Goal: Check status: Check status

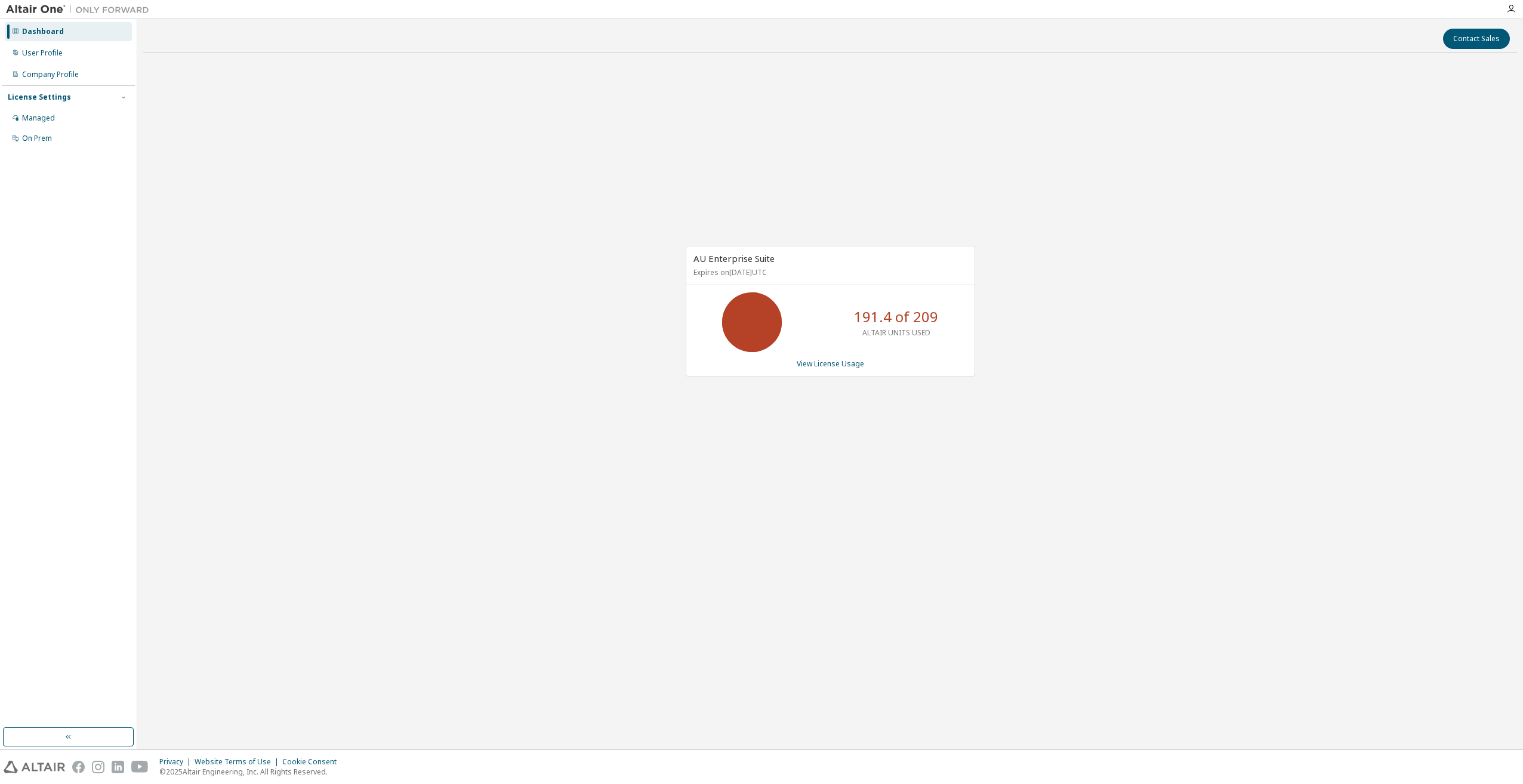
click at [1080, 522] on div "AU Enterprise Suite Expires on [DATE] UTC 191.4 of 209 ALTAIR UNITS USED View L…" at bounding box center [830, 317] width 1374 height 510
click at [819, 365] on link "View License Usage" at bounding box center [830, 363] width 67 height 10
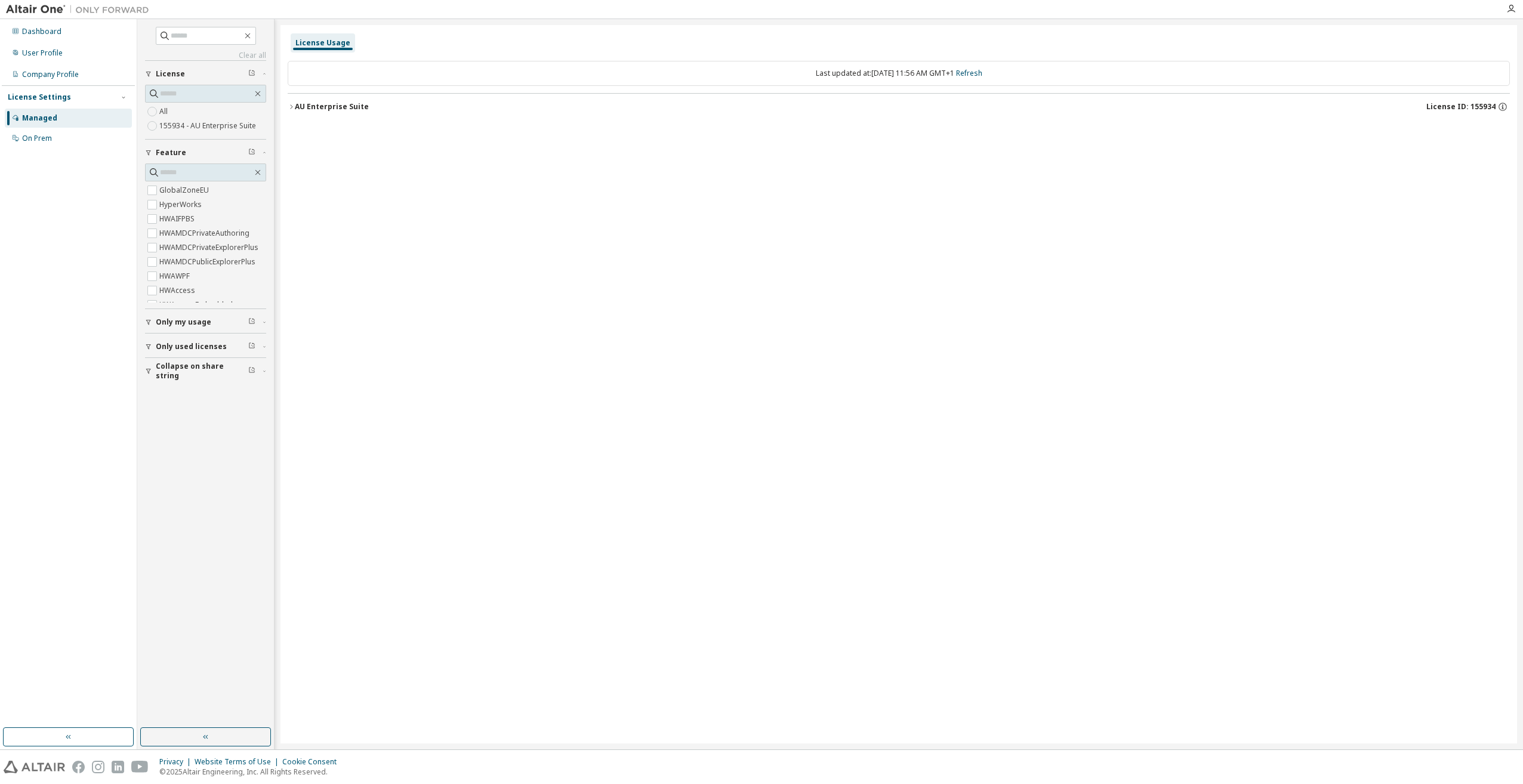
click at [179, 347] on span "Only used licenses" at bounding box center [191, 347] width 71 height 9
click at [292, 103] on icon "button" at bounding box center [291, 106] width 7 height 7
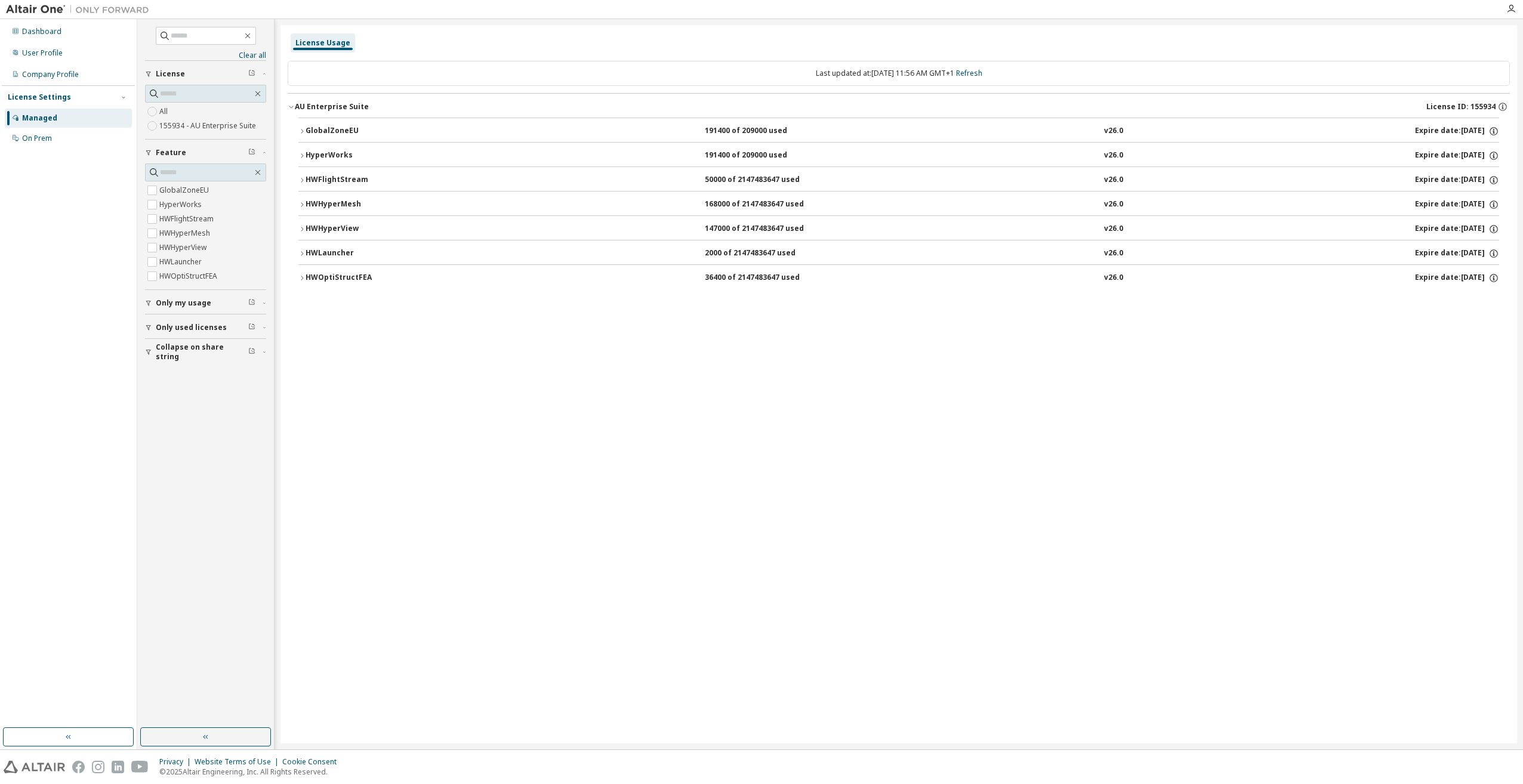
click at [302, 205] on icon "button" at bounding box center [302, 205] width 7 height 7
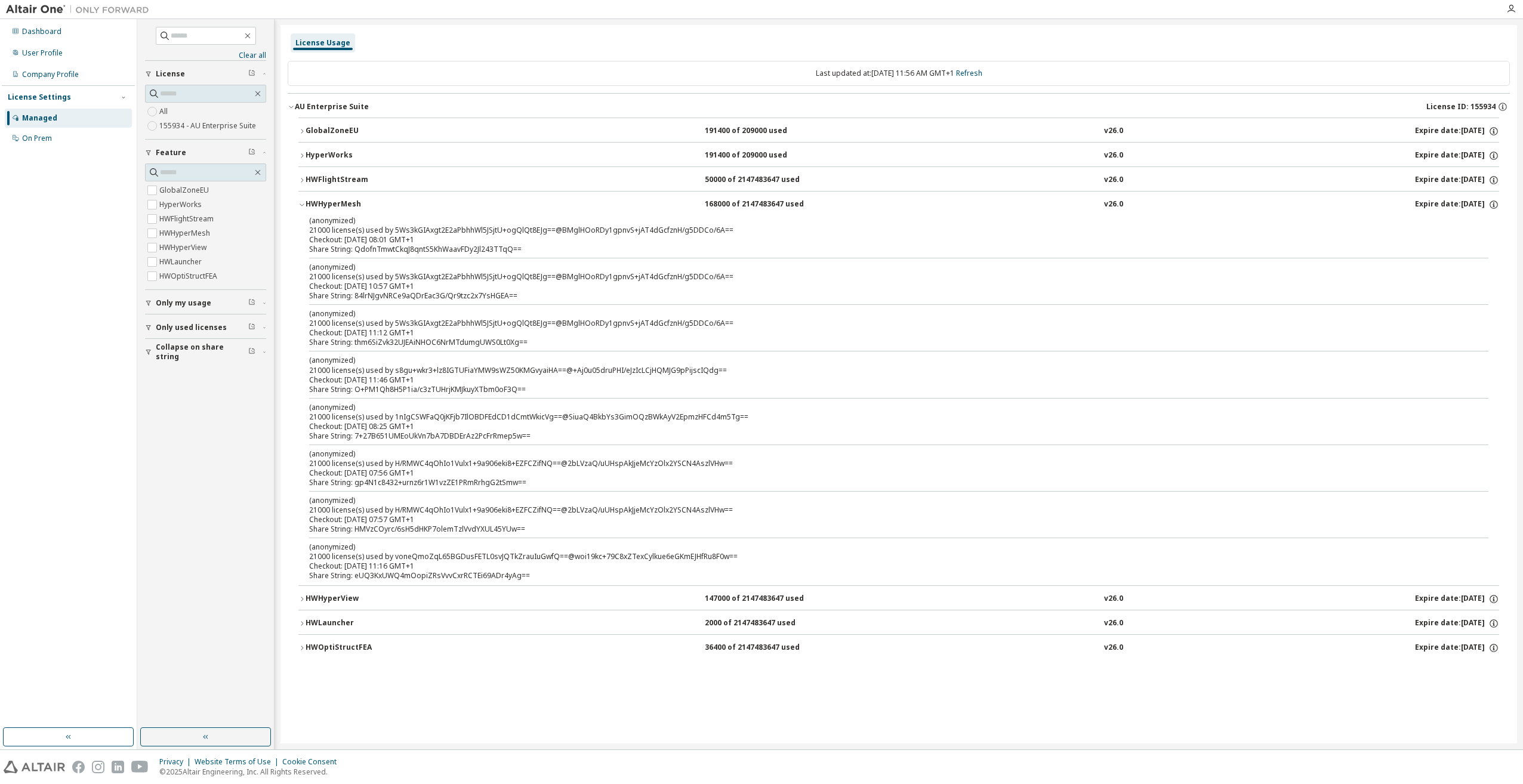
click at [304, 202] on icon "button" at bounding box center [302, 205] width 7 height 7
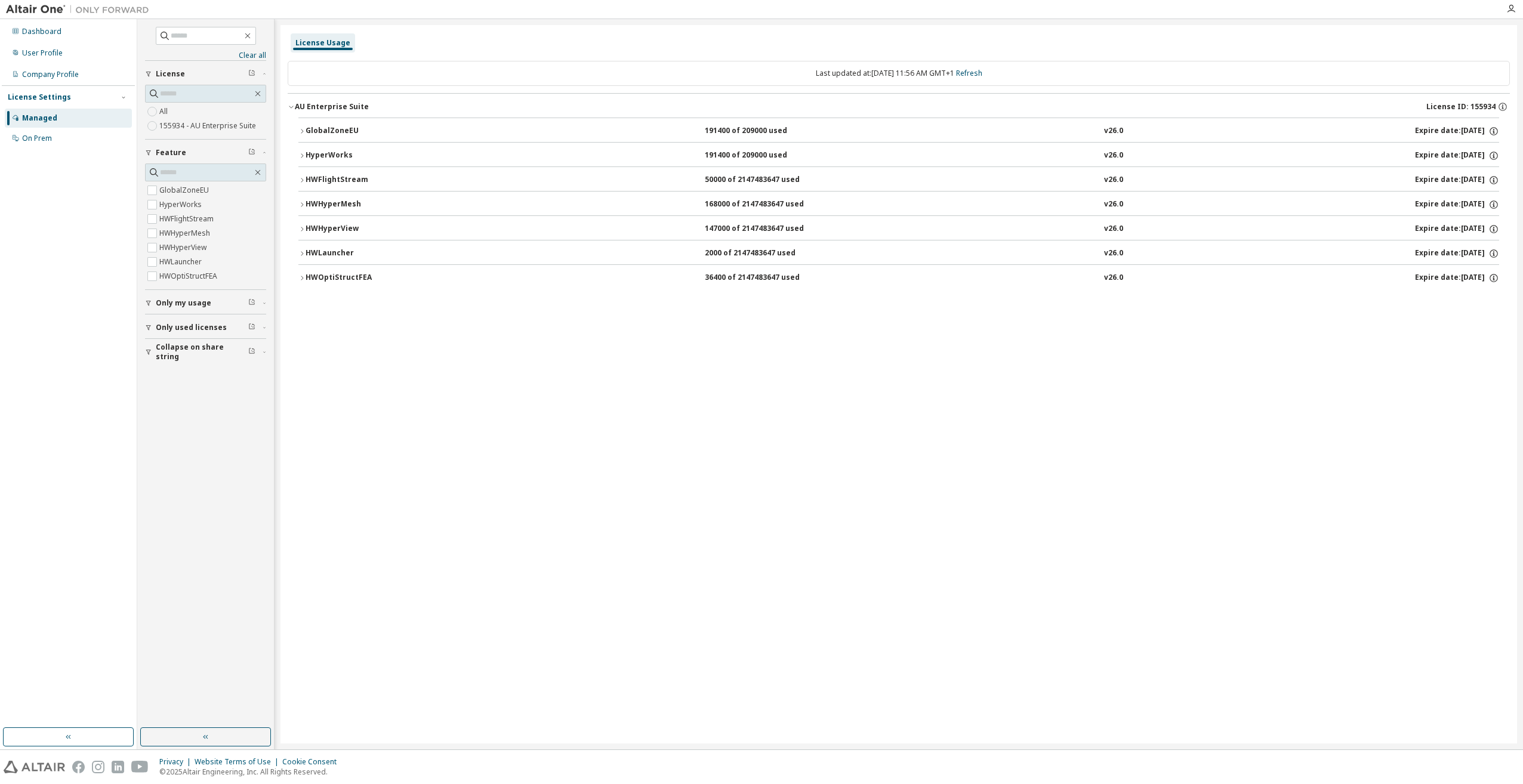
click at [302, 179] on icon "button" at bounding box center [302, 180] width 7 height 7
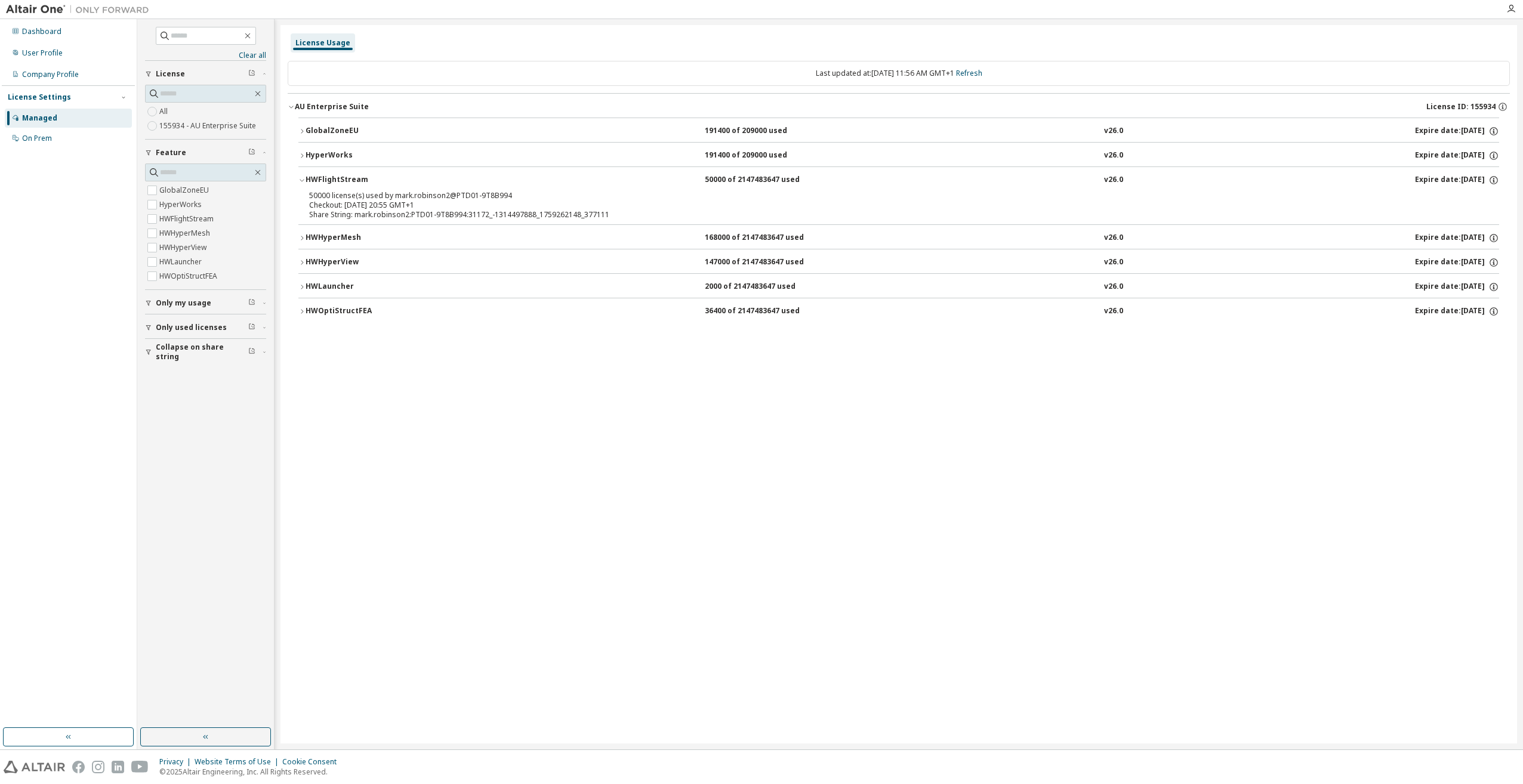
click at [302, 179] on icon "button" at bounding box center [302, 180] width 7 height 7
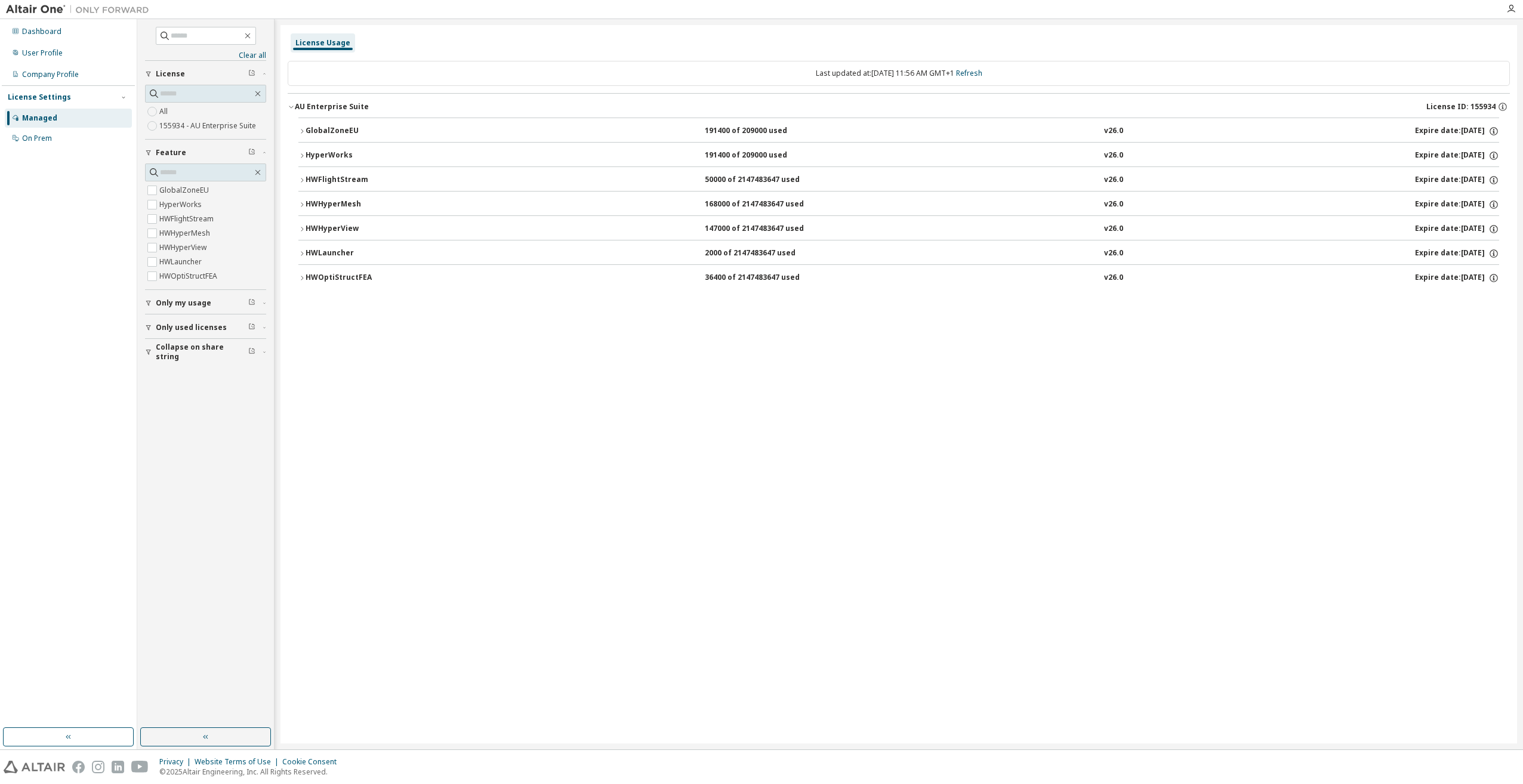
click at [301, 130] on icon "button" at bounding box center [302, 131] width 7 height 7
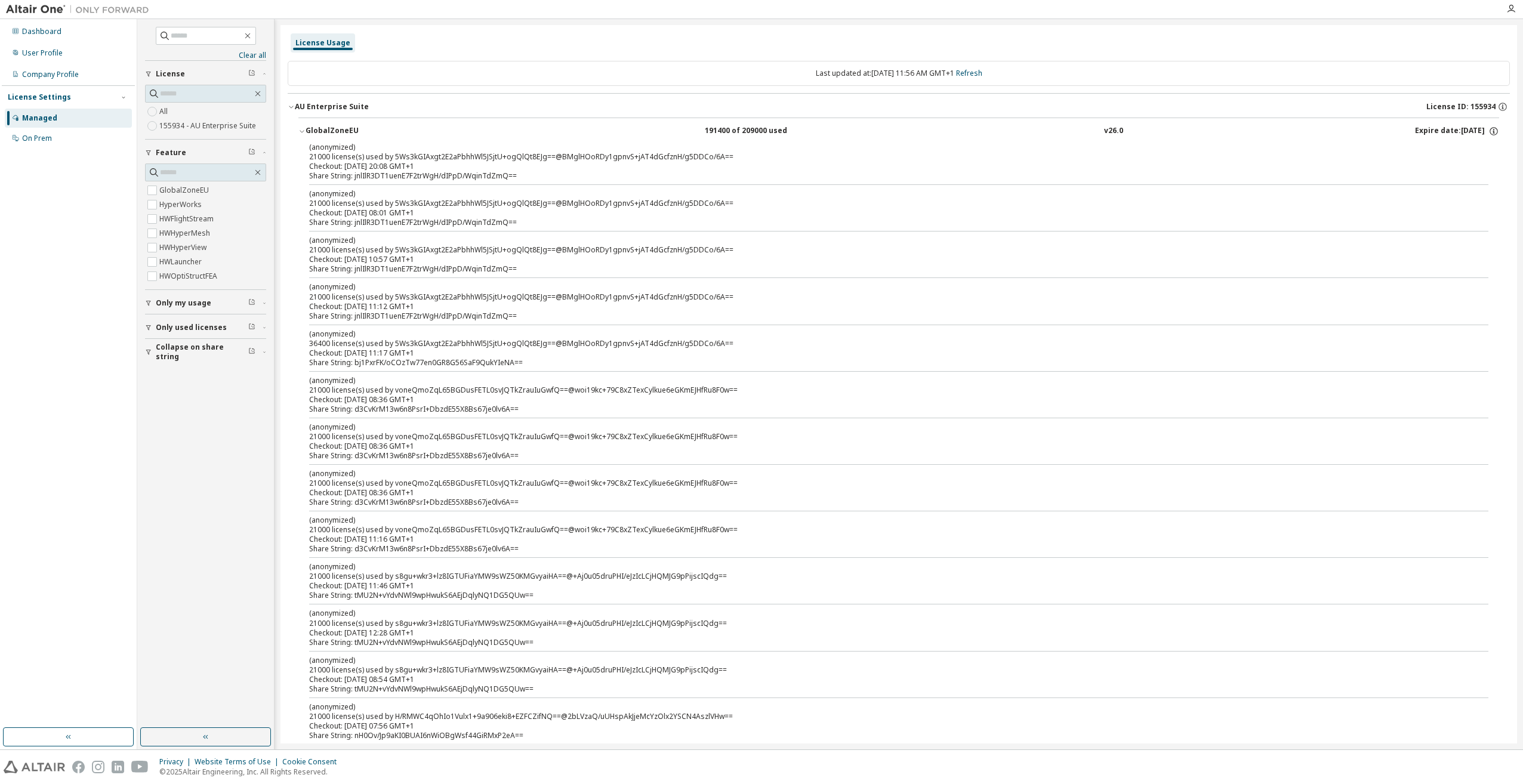
click at [301, 130] on icon "button" at bounding box center [302, 131] width 7 height 7
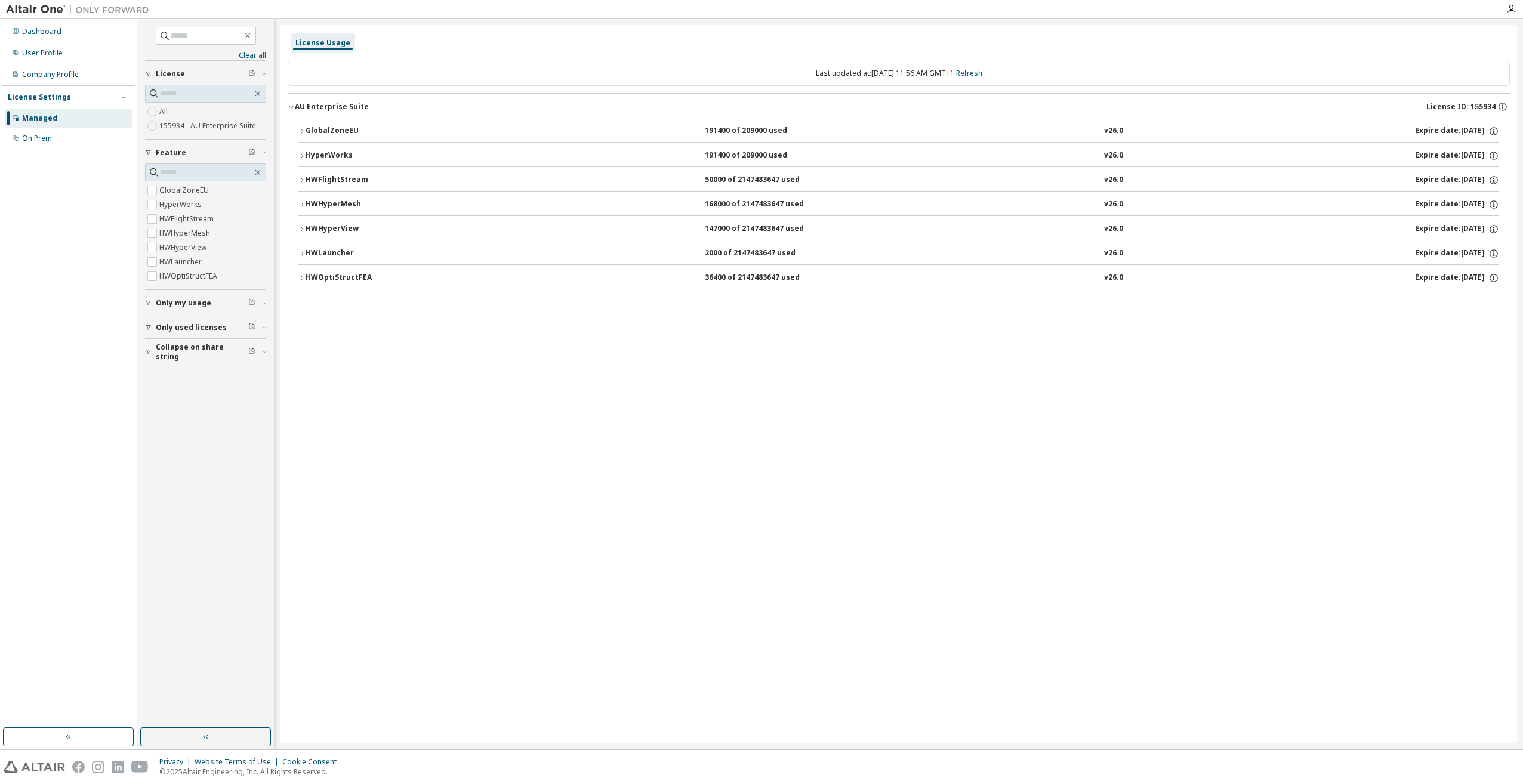
click at [304, 153] on icon "button" at bounding box center [302, 156] width 7 height 7
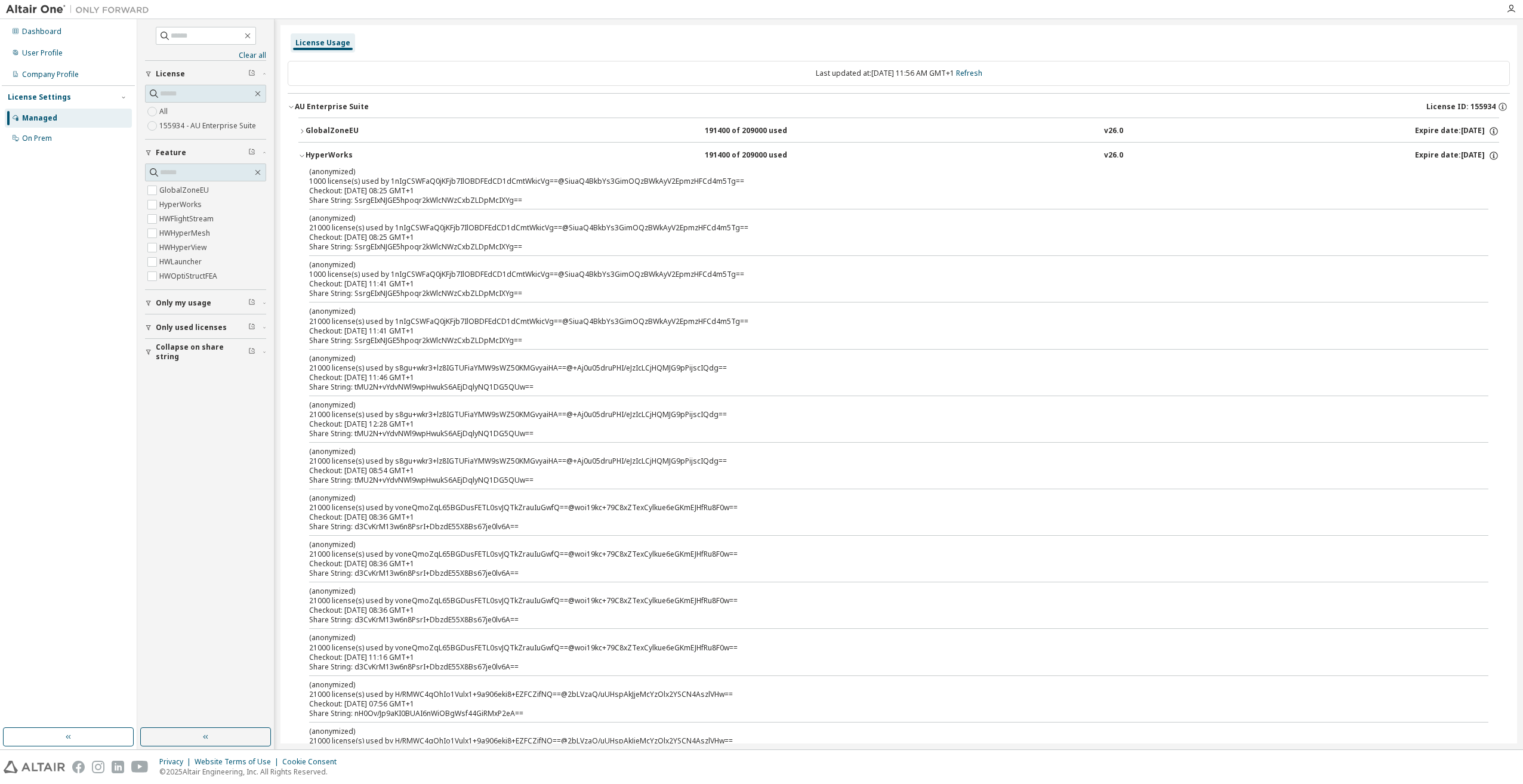
click at [301, 153] on icon "button" at bounding box center [302, 156] width 7 height 7
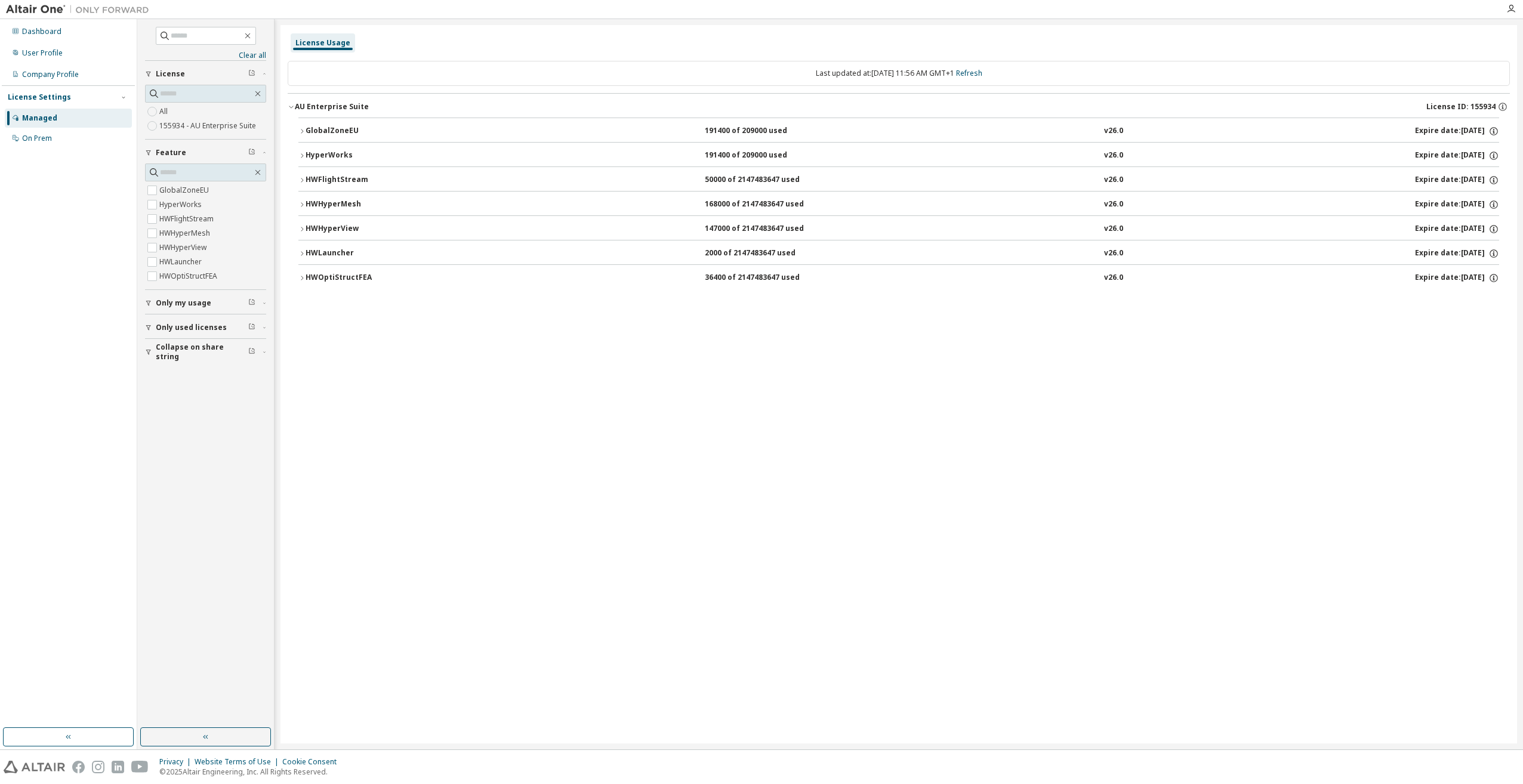
click at [302, 179] on icon "button" at bounding box center [302, 180] width 7 height 7
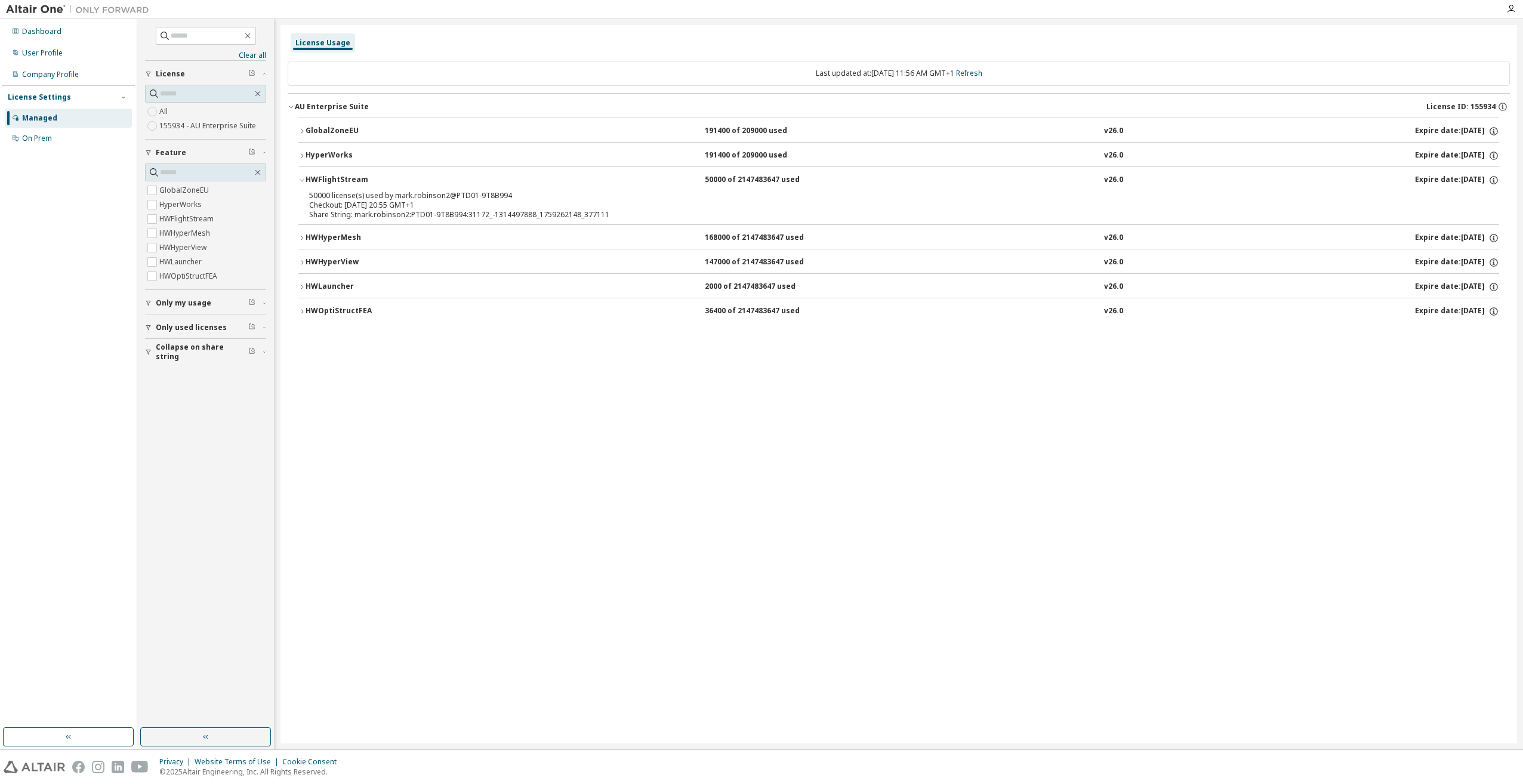
click at [306, 180] on div "HWFlightStream" at bounding box center [359, 180] width 107 height 11
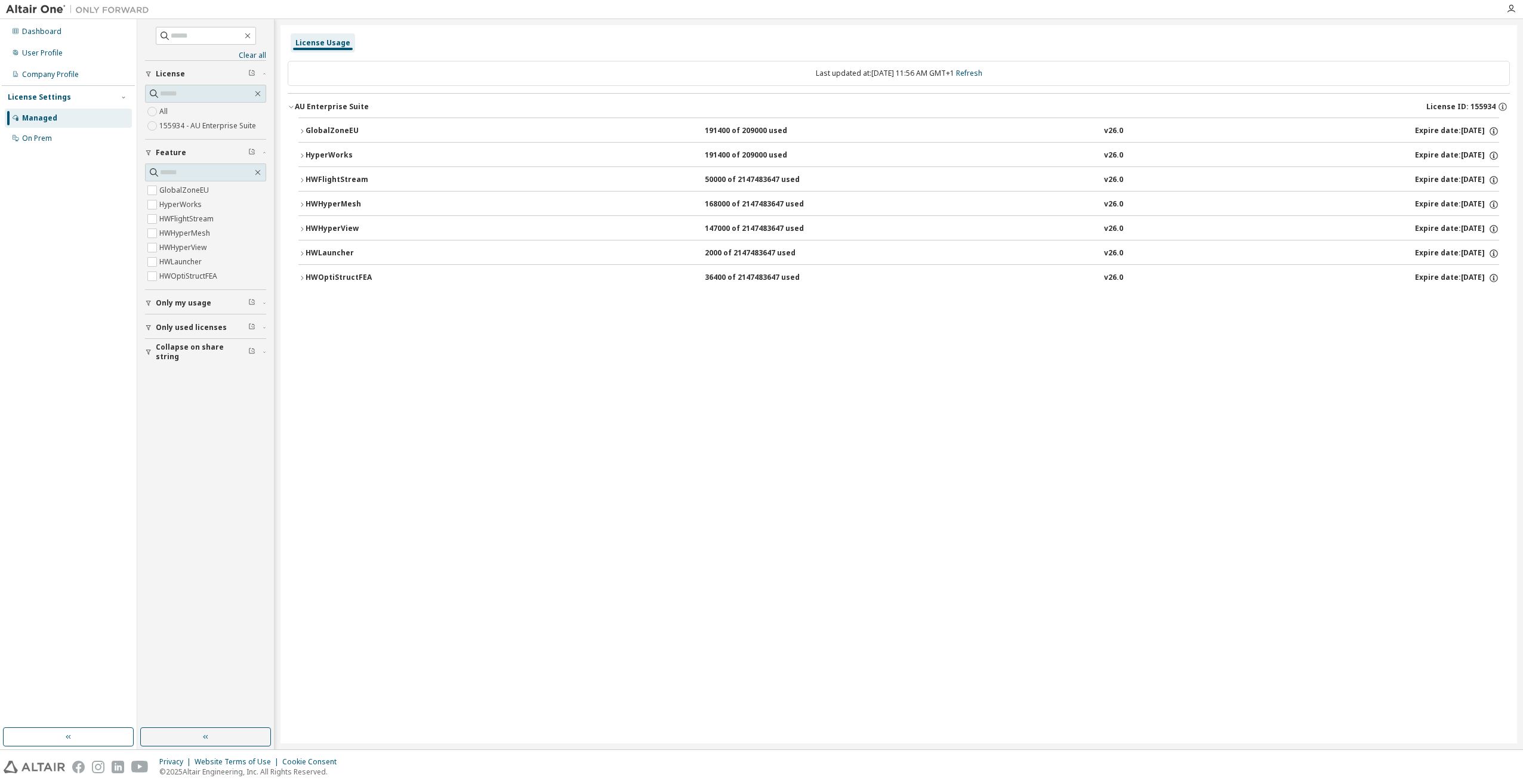
click at [300, 202] on icon "button" at bounding box center [302, 205] width 7 height 7
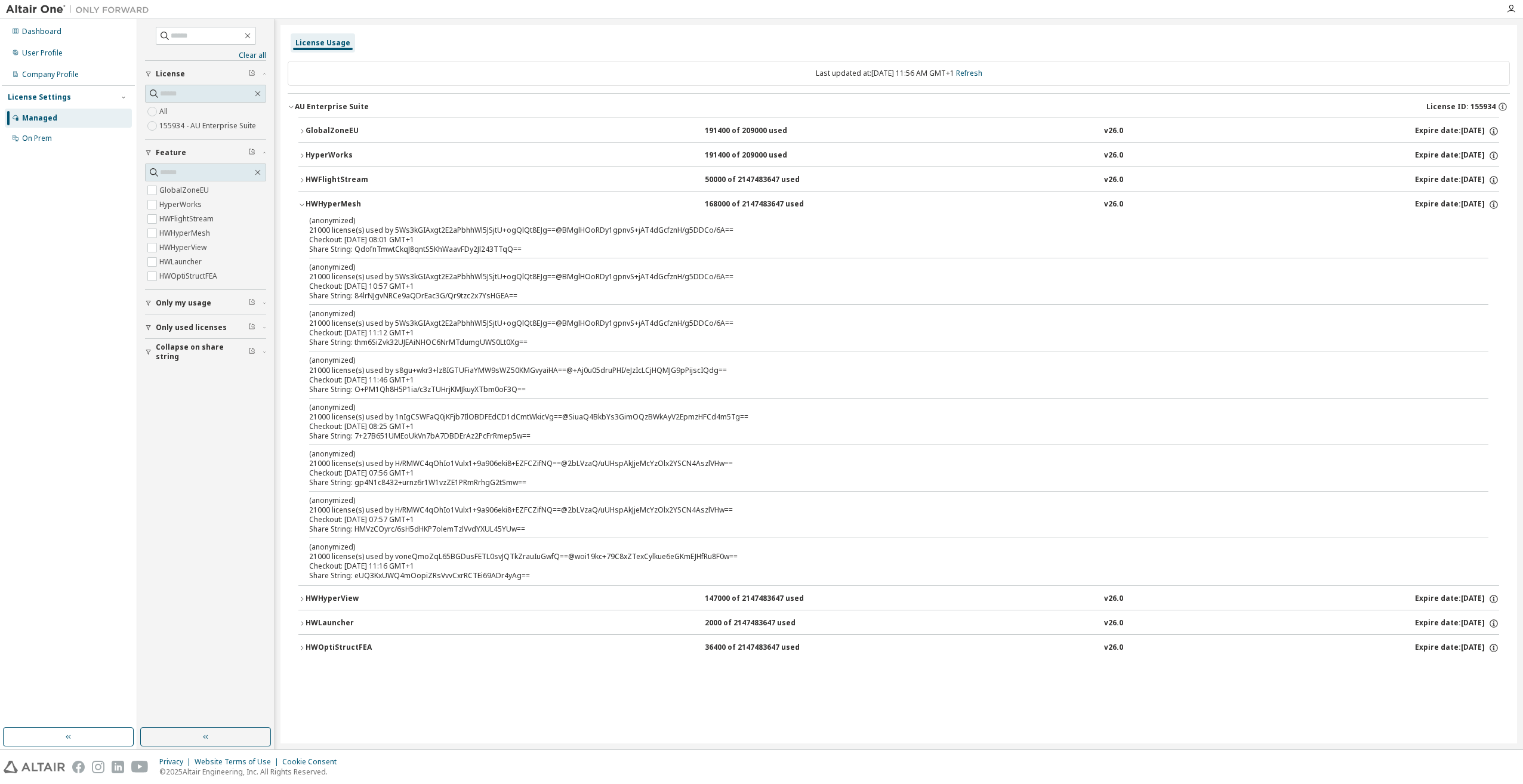
click at [304, 203] on icon "button" at bounding box center [302, 205] width 7 height 7
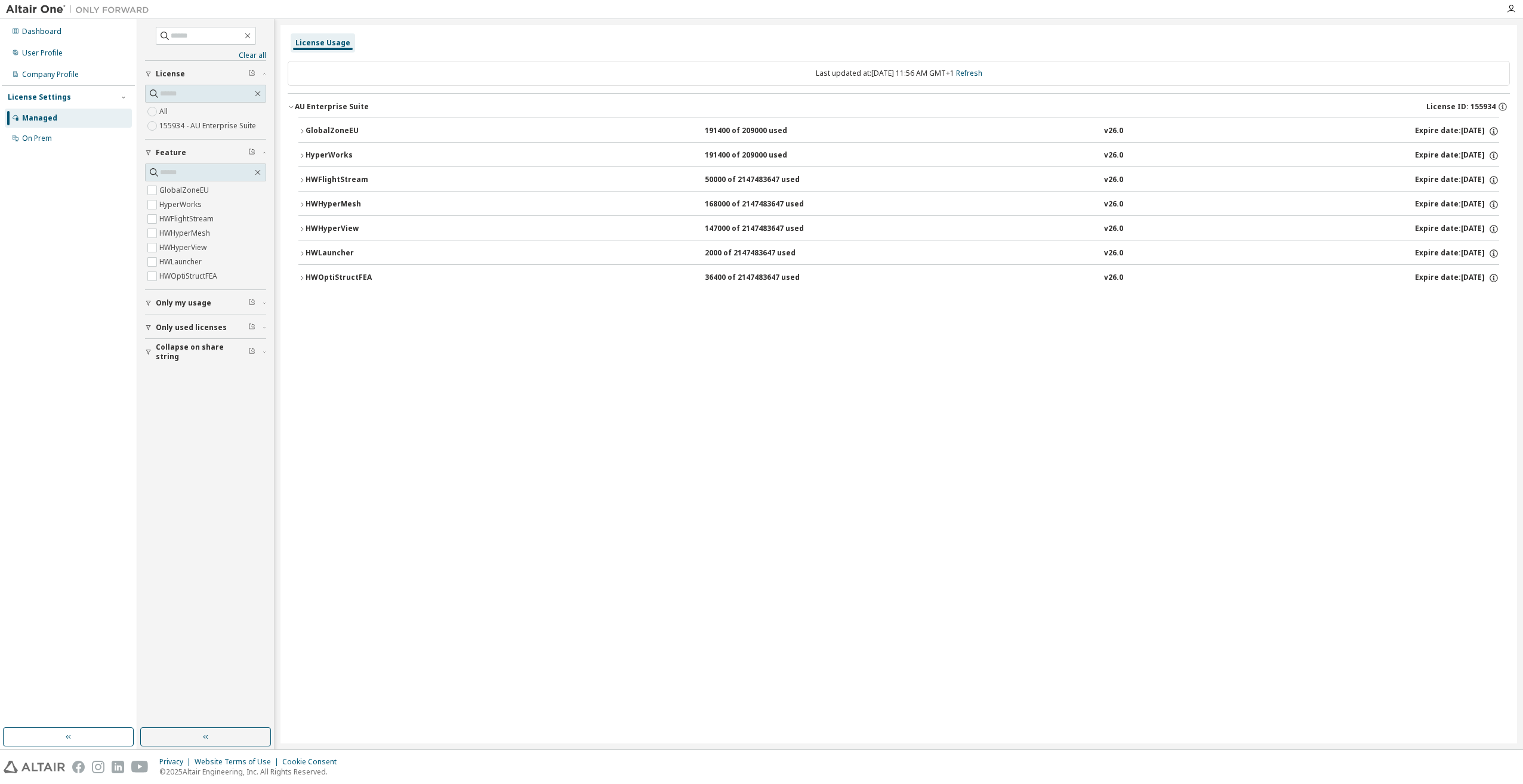
click at [302, 226] on icon "button" at bounding box center [302, 229] width 7 height 7
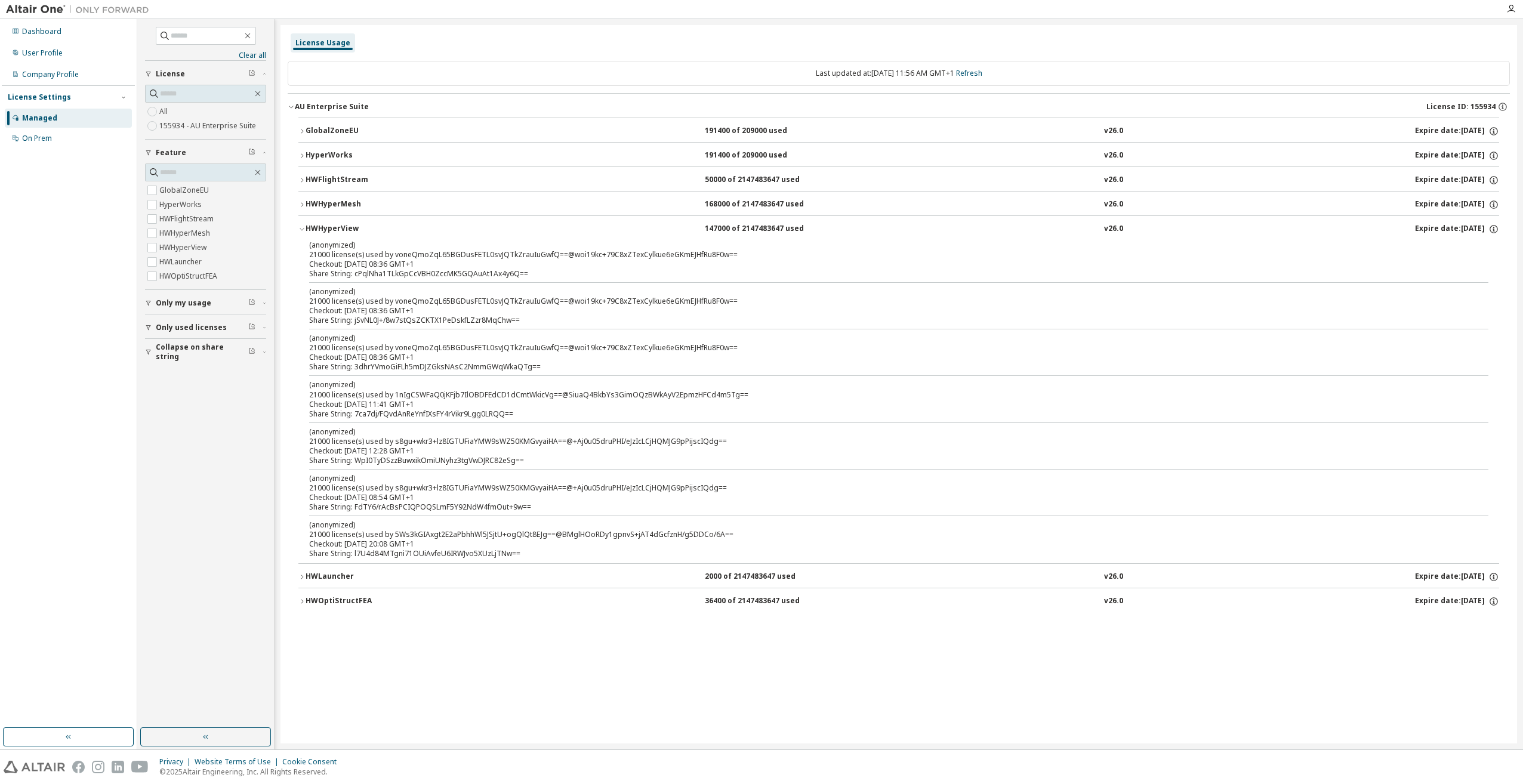
click at [302, 226] on icon "button" at bounding box center [302, 229] width 7 height 7
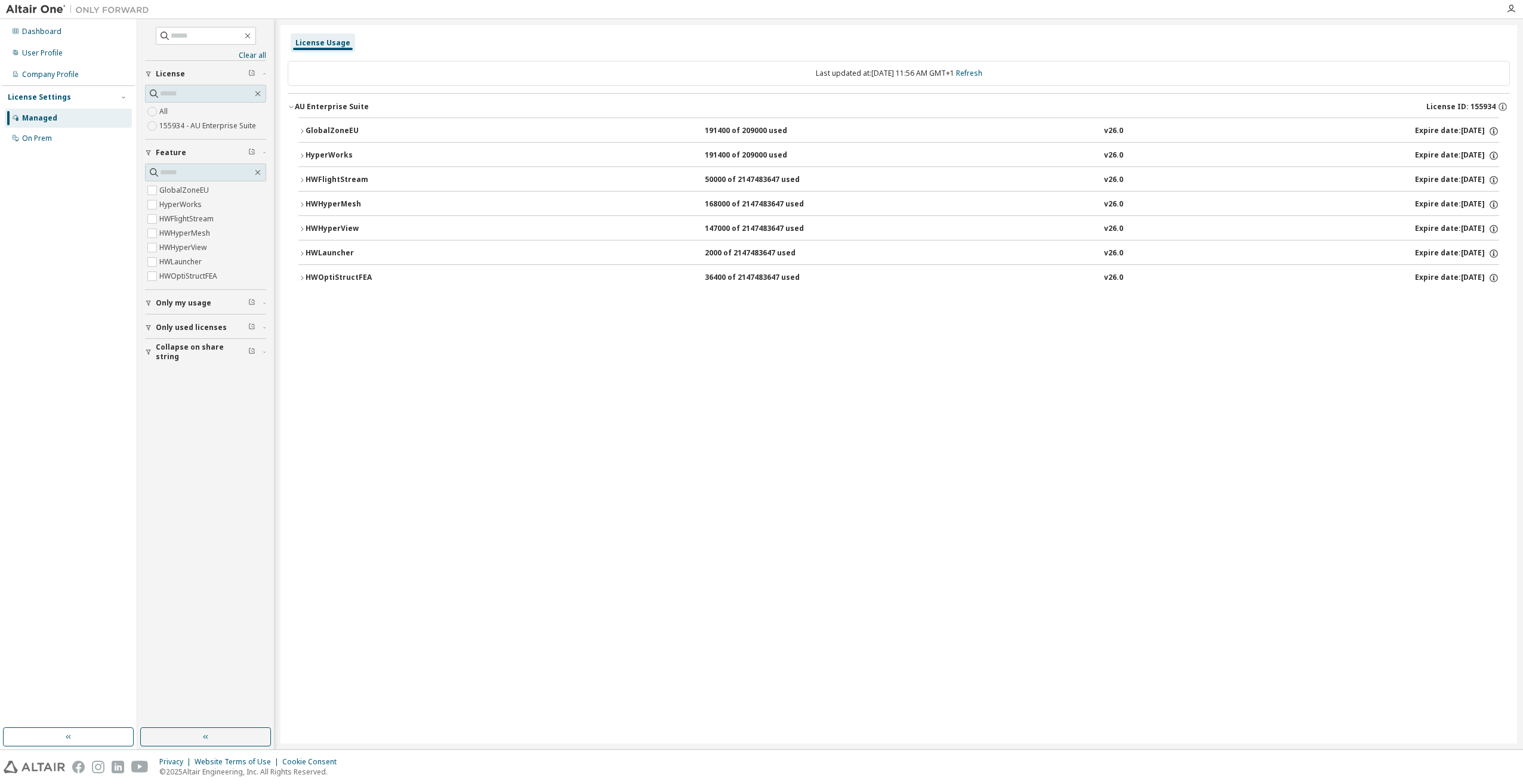
click at [301, 242] on button "HWLauncher 2000 of 2147483647 used v26.0 Expire date: [DATE]" at bounding box center [899, 253] width 1201 height 26
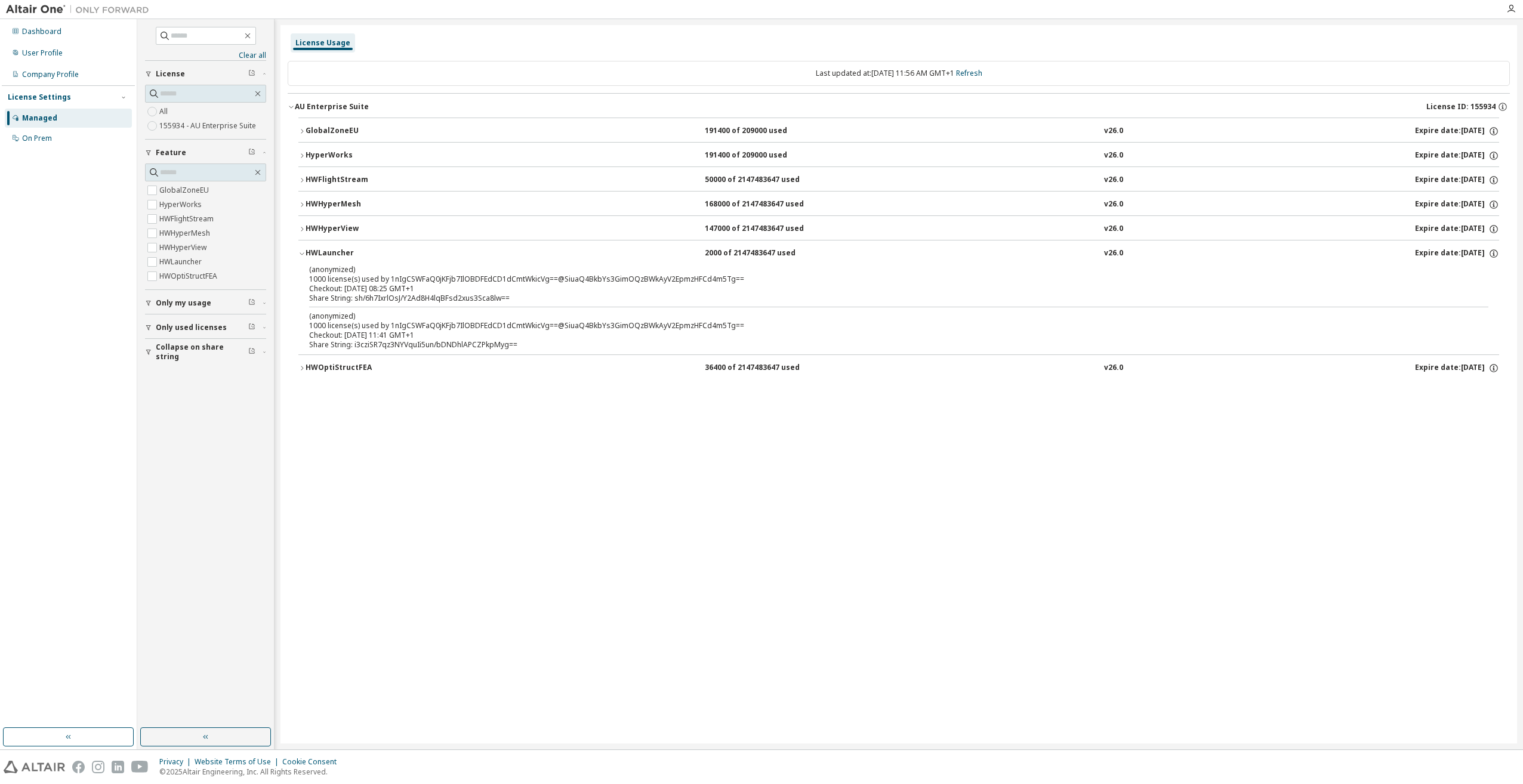
click at [301, 242] on button "HWLauncher 2000 of 2147483647 used v26.0 Expire date: [DATE]" at bounding box center [899, 253] width 1201 height 26
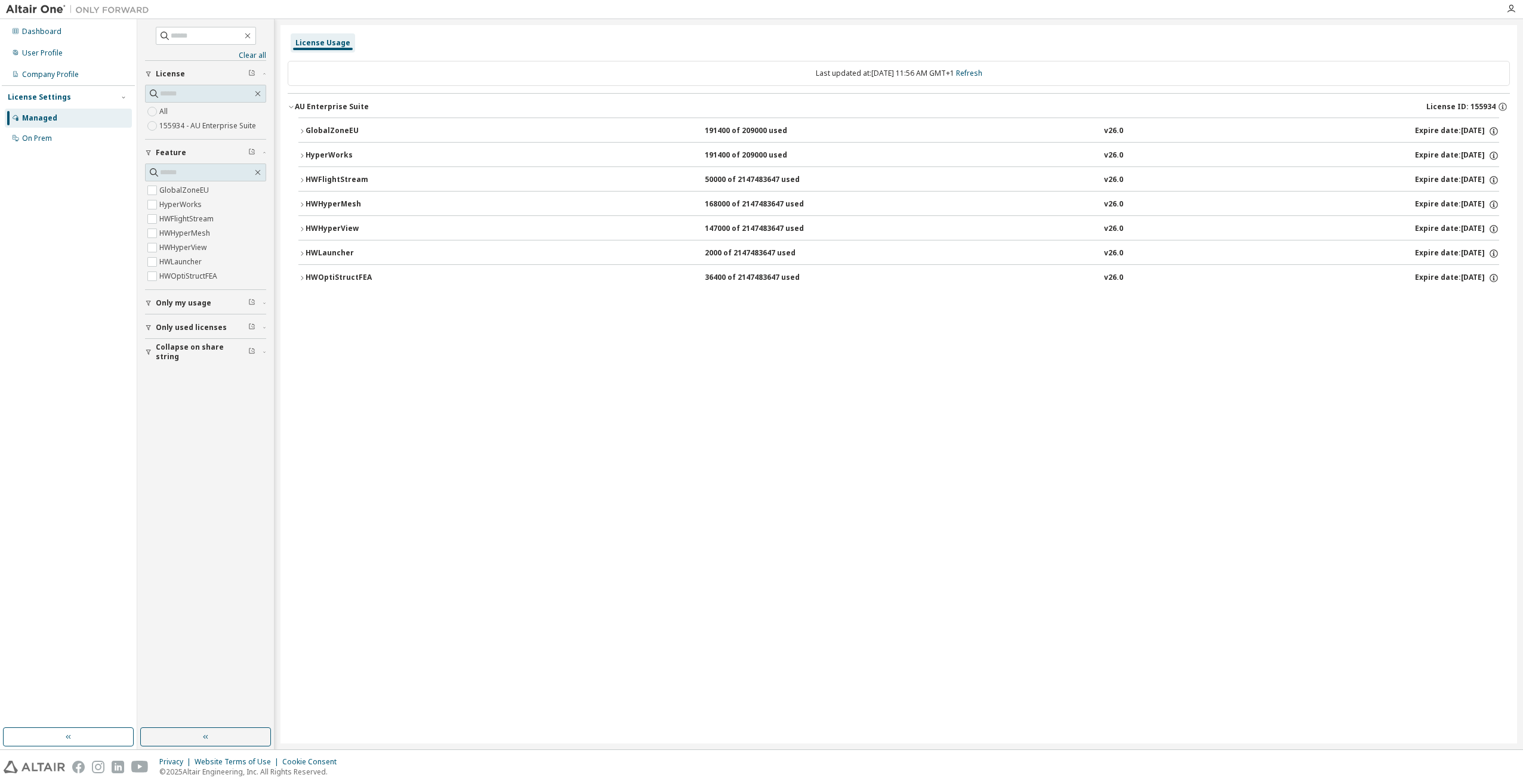
click at [299, 279] on button "HWOptiStructFEA 36400 of 2147483647 used v26.0 Expire date: [DATE]" at bounding box center [899, 278] width 1201 height 26
click at [197, 124] on label "155934 - AU Enterprise Suite" at bounding box center [209, 125] width 99 height 14
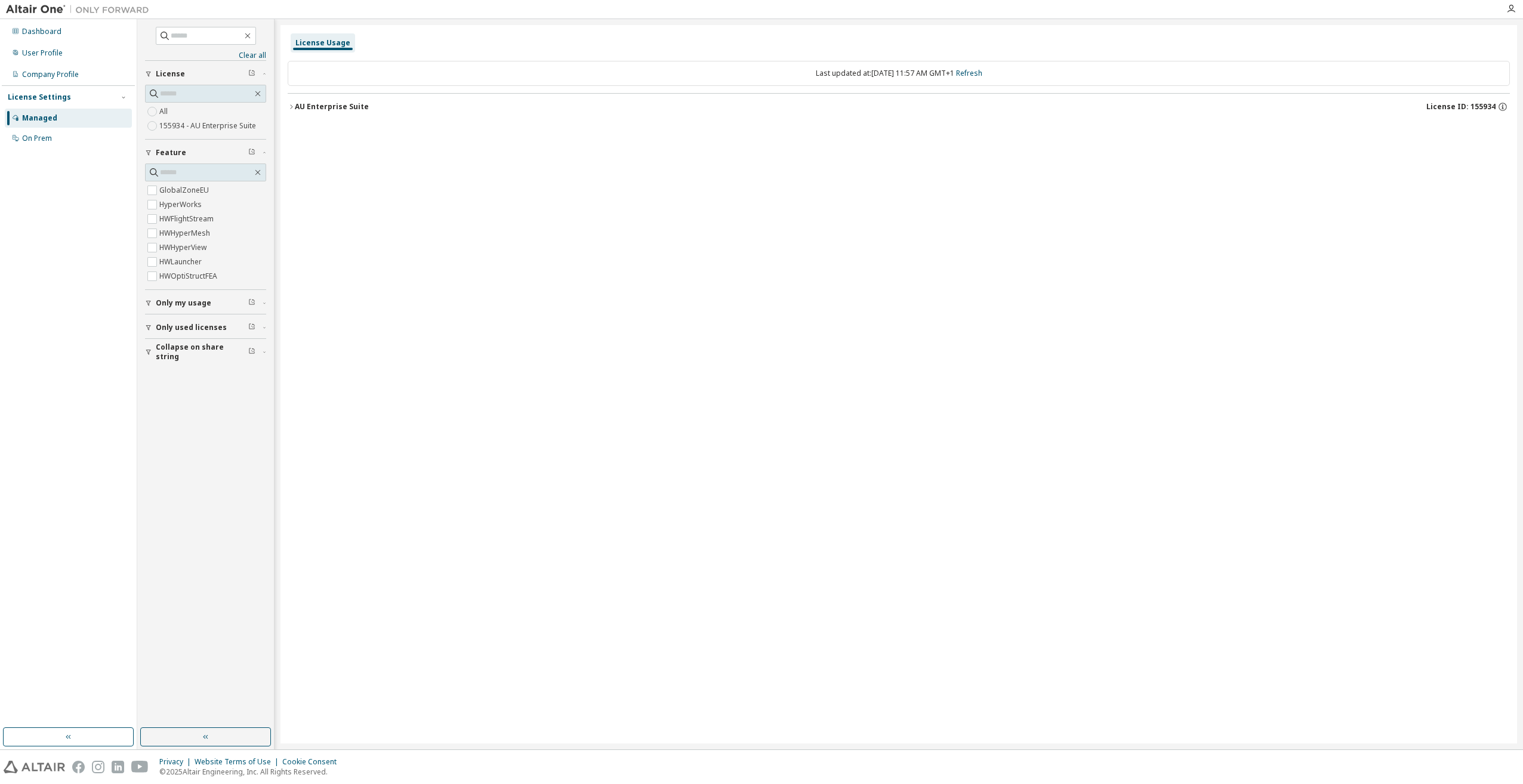
click at [296, 110] on div "AU Enterprise Suite" at bounding box center [331, 107] width 74 height 9
